Goal: Transaction & Acquisition: Download file/media

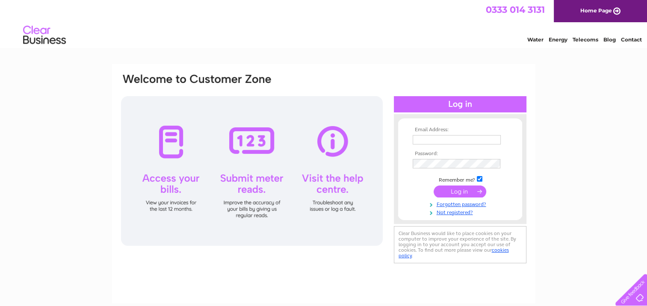
click at [422, 142] on input "text" at bounding box center [457, 139] width 88 height 9
type input "annette@wjmfencing.com"
click at [466, 192] on input "submit" at bounding box center [460, 192] width 53 height 12
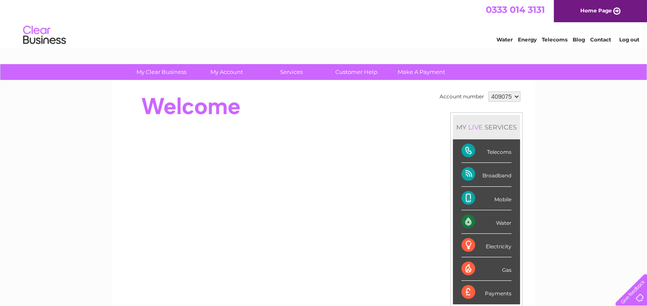
click at [470, 148] on div "Telecoms" at bounding box center [486, 151] width 50 height 24
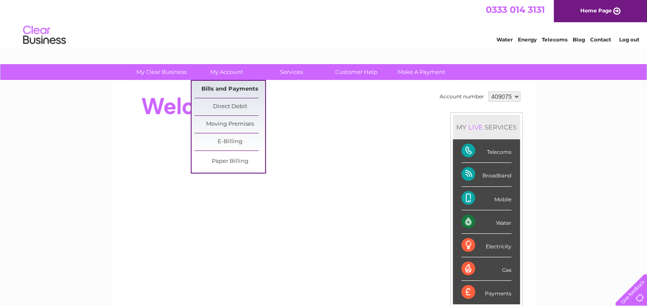
click at [227, 91] on link "Bills and Payments" at bounding box center [230, 89] width 71 height 17
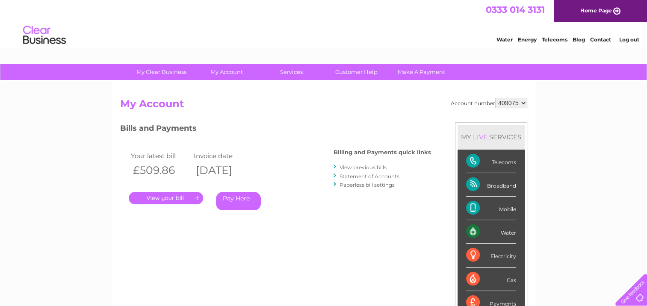
click at [173, 197] on link "." at bounding box center [166, 198] width 74 height 12
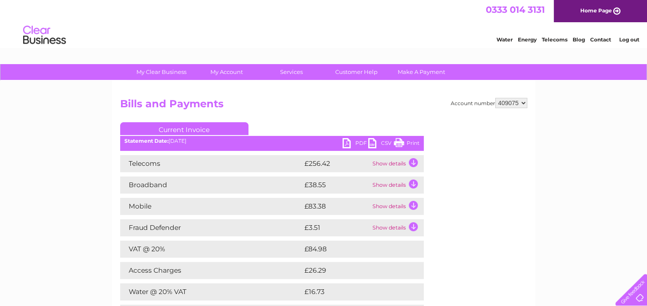
click at [370, 144] on link "CSV" at bounding box center [381, 144] width 26 height 12
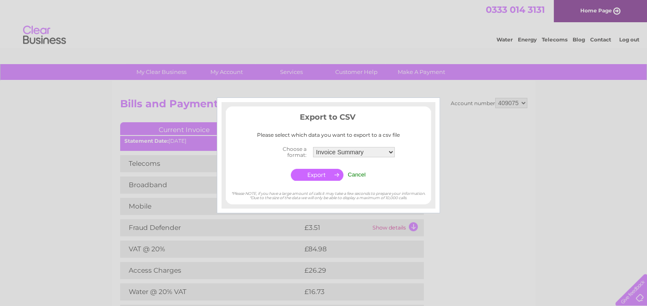
click at [389, 150] on select "Invoice Summary Telecoms Call Summary Mobile Call summary Service Charge Summary" at bounding box center [354, 152] width 82 height 10
click at [359, 152] on select "Invoice Summary Telecoms Call Summary Mobile Call summary Service Charge Summary" at bounding box center [354, 152] width 83 height 11
click at [421, 130] on div "Export to CSV Please select which data you want to export to a csv file Choose …" at bounding box center [328, 146] width 205 height 71
click at [486, 221] on div at bounding box center [323, 153] width 647 height 306
click at [354, 174] on input "Cancel" at bounding box center [357, 174] width 18 height 6
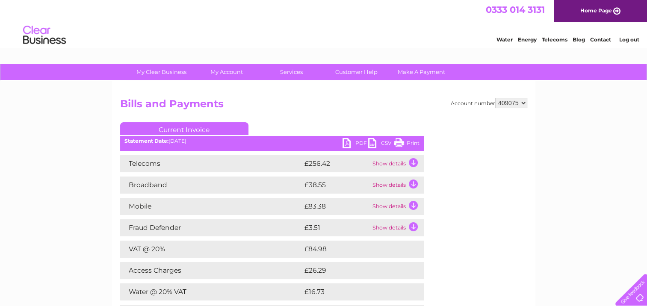
click at [346, 145] on link "PDF" at bounding box center [355, 144] width 26 height 12
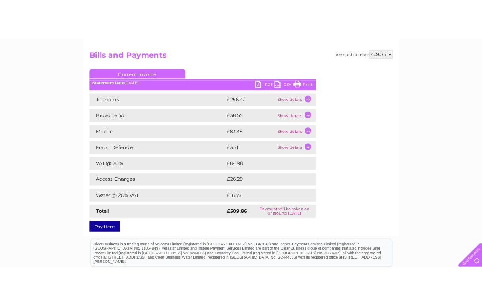
scroll to position [86, 0]
